Goal: Navigation & Orientation: Find specific page/section

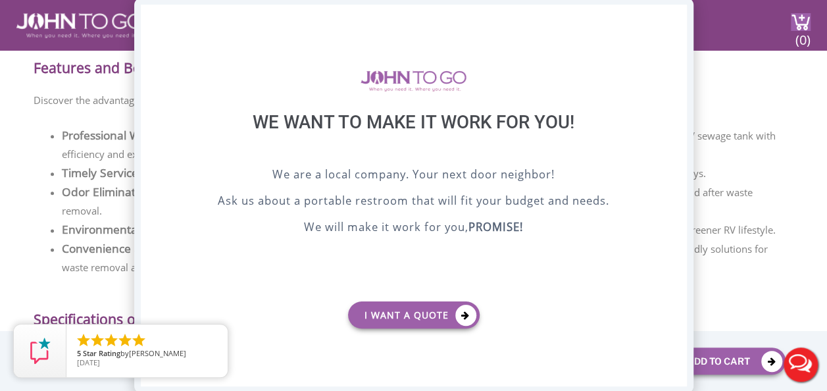
click at [674, 13] on div "X" at bounding box center [676, 16] width 20 height 22
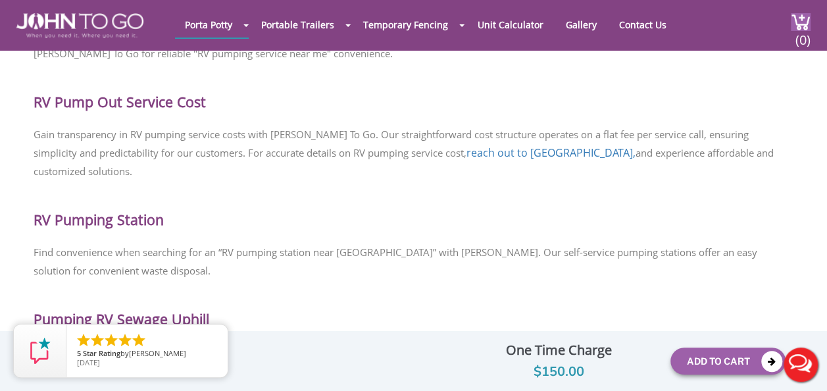
scroll to position [1776, 0]
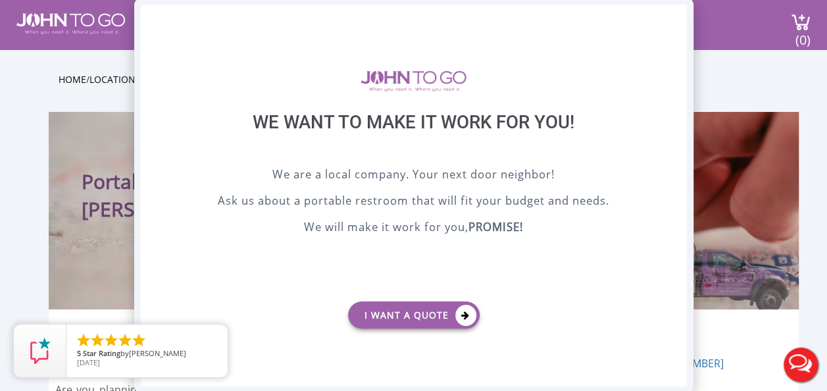
click at [677, 11] on div "X" at bounding box center [676, 16] width 20 height 22
